Goal: Find specific page/section: Find specific page/section

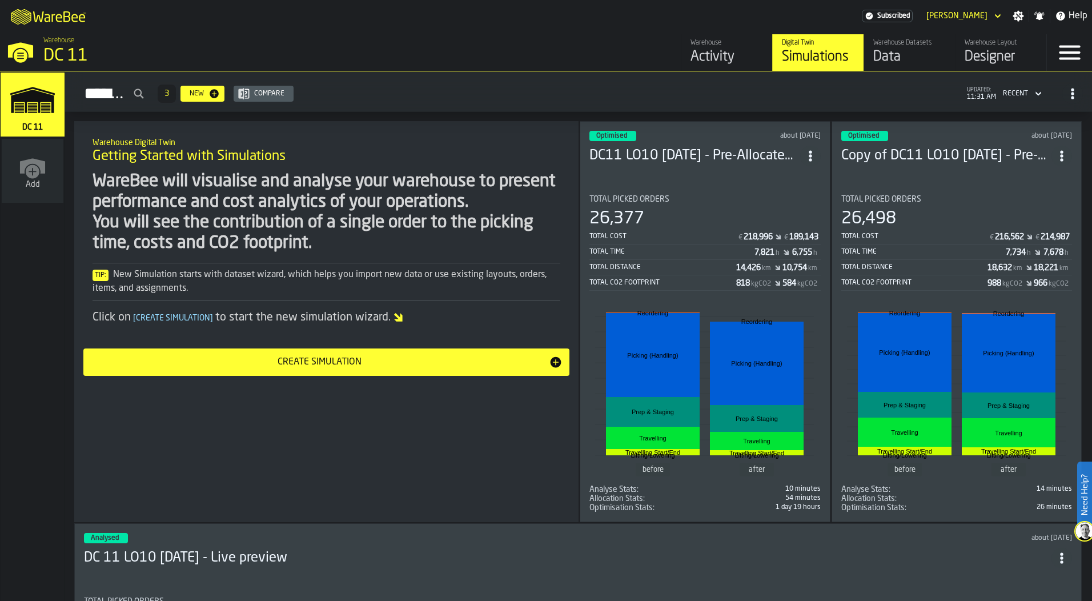
click at [982, 49] on div "Designer" at bounding box center [1001, 57] width 73 height 18
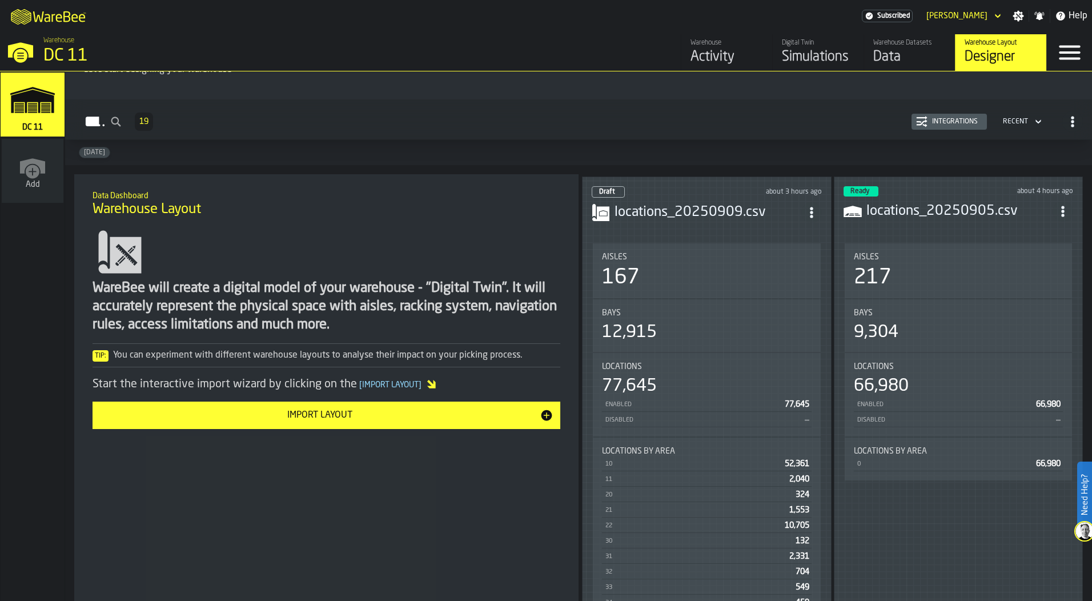
scroll to position [57, 0]
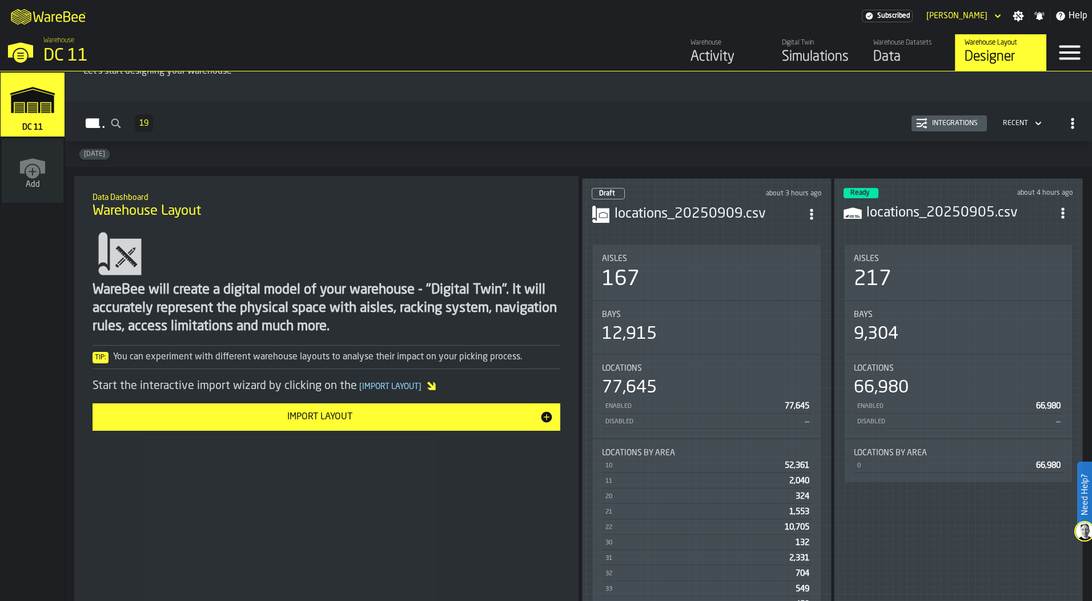
click at [730, 220] on div "locations_20250909.csv" at bounding box center [707, 214] width 230 height 21
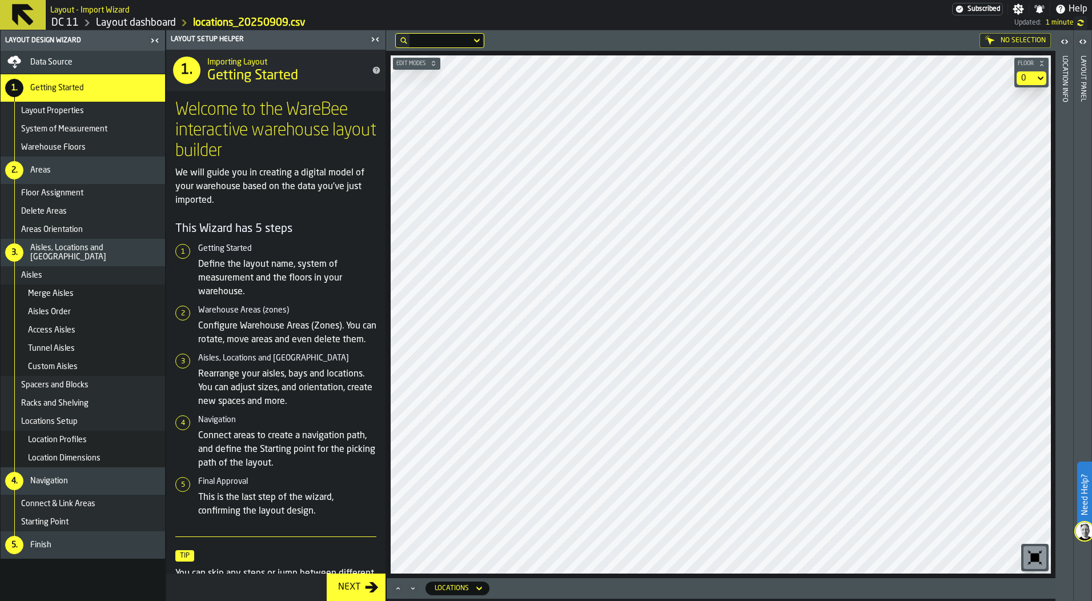
click at [30, 12] on icon at bounding box center [22, 14] width 27 height 27
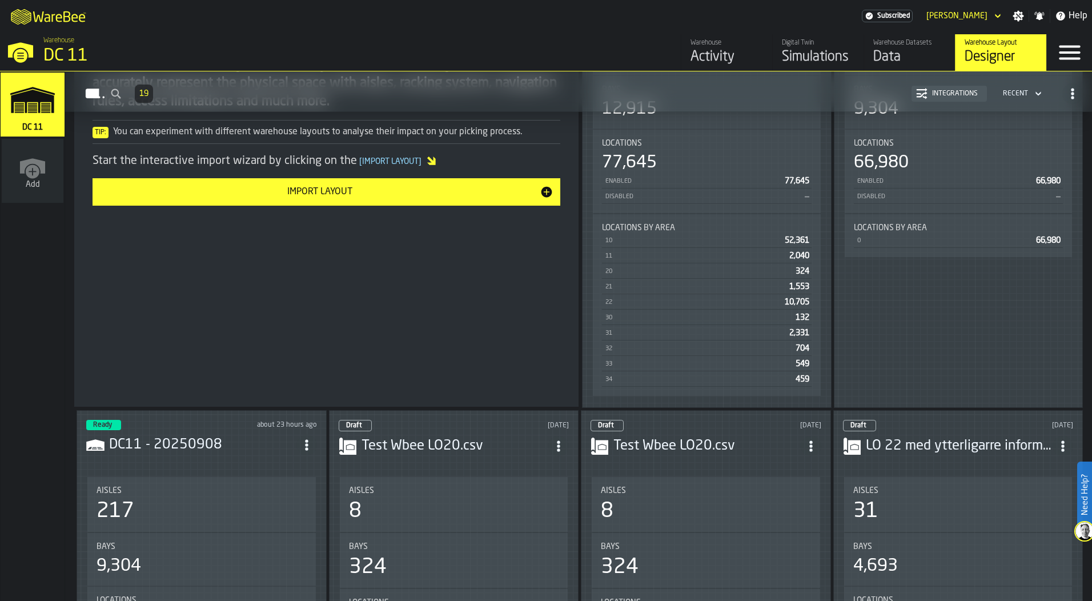
scroll to position [286, 0]
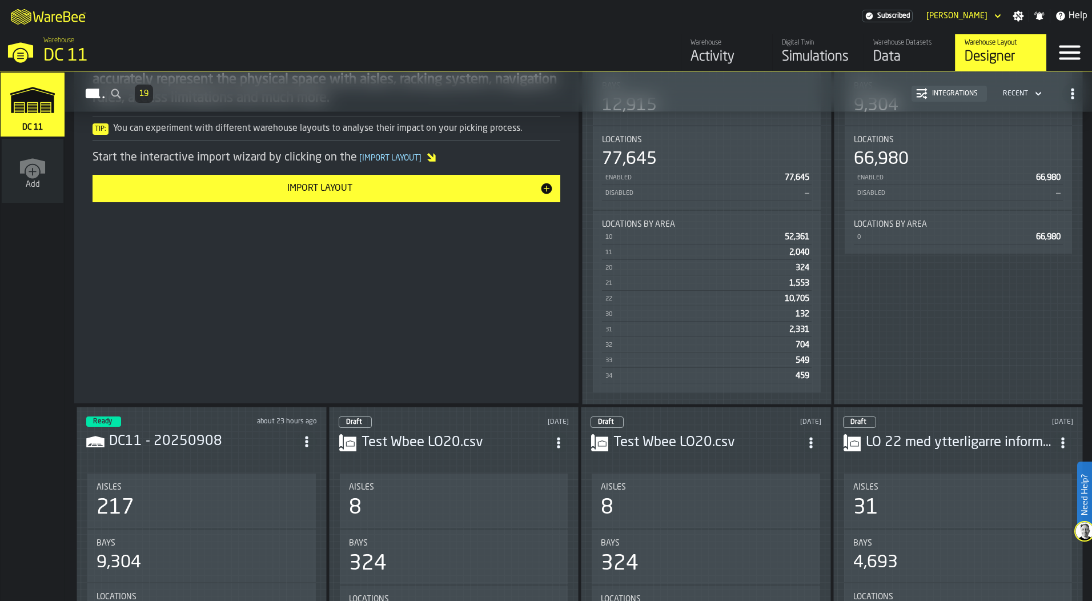
click at [251, 453] on header "Ready about 23 hours ago DC11 - 20250908" at bounding box center [201, 439] width 231 height 46
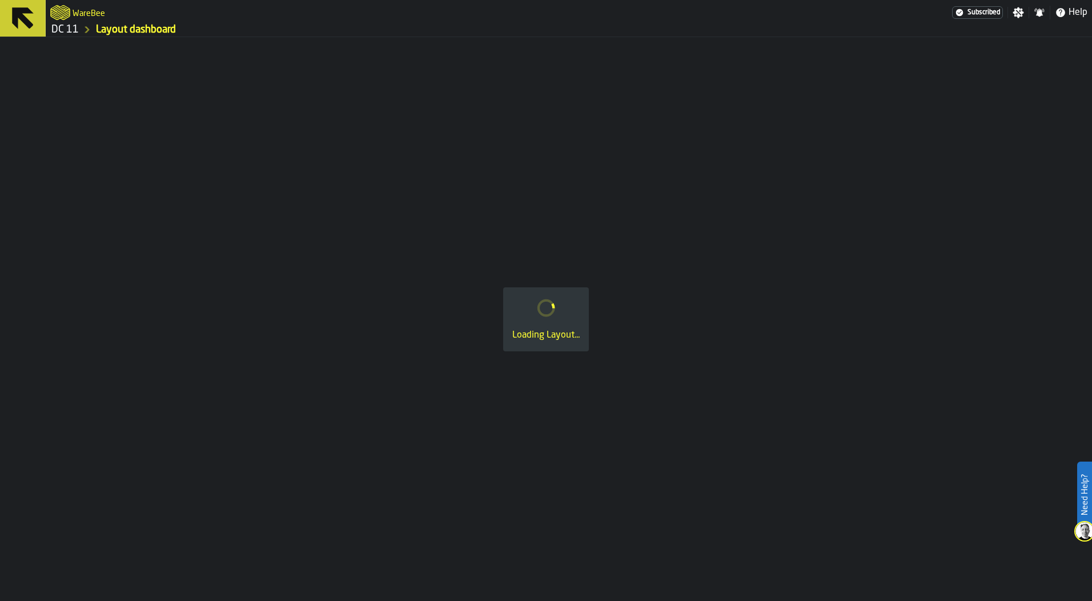
click at [37, 16] on button at bounding box center [23, 18] width 46 height 37
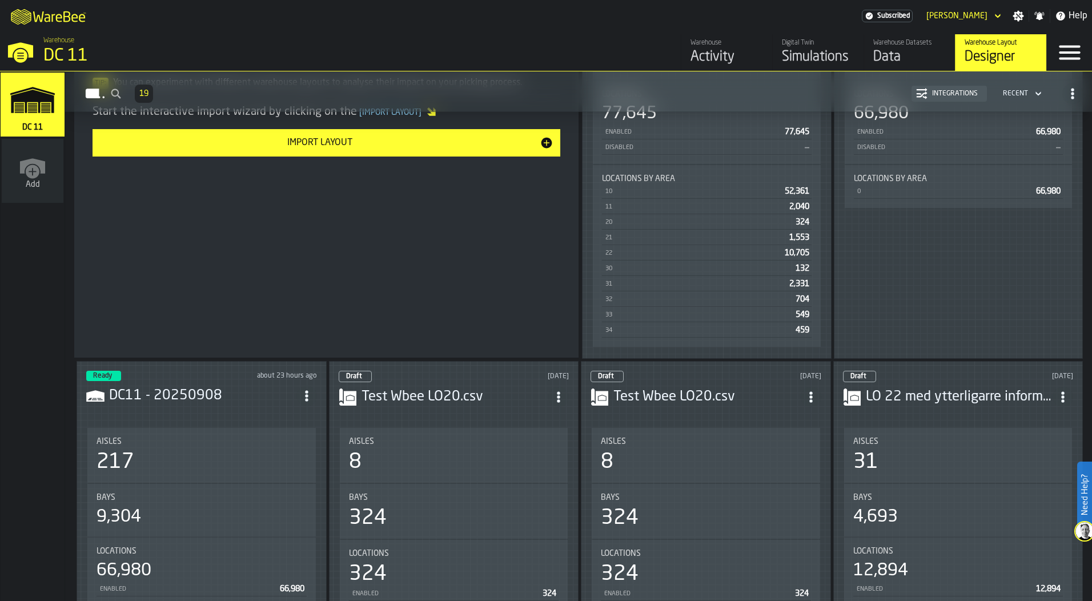
scroll to position [343, 0]
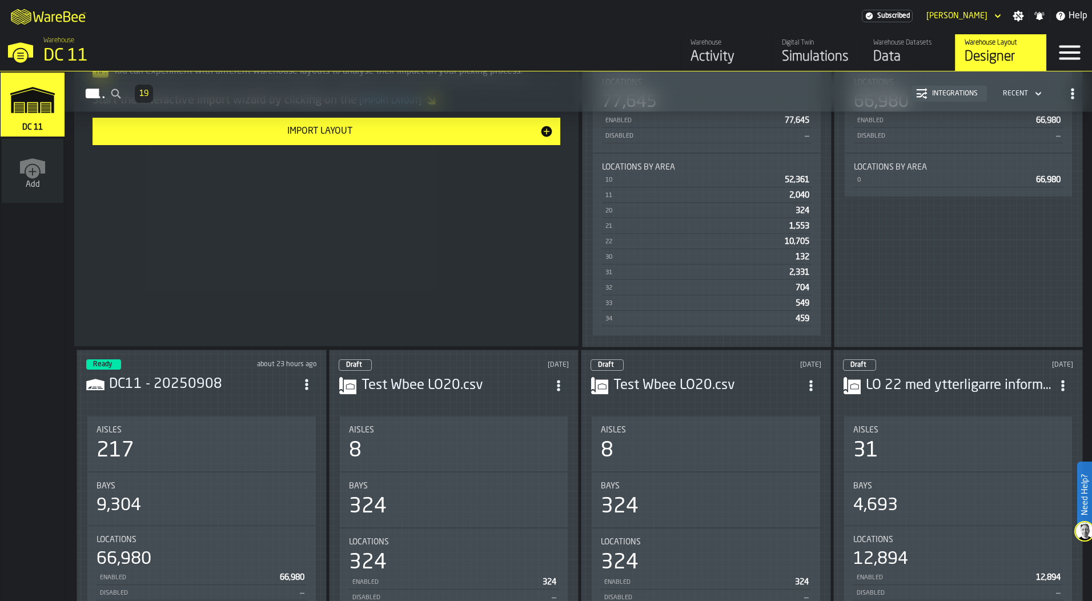
click at [269, 386] on h3 "DC11 - 20250908" at bounding box center [202, 384] width 187 height 18
